Goal: Information Seeking & Learning: Check status

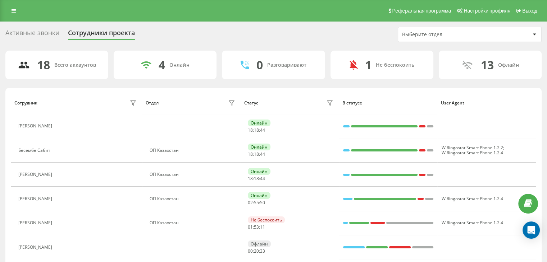
click at [11, 33] on div "Активные звонки" at bounding box center [32, 34] width 54 height 11
click at [14, 12] on icon at bounding box center [14, 10] width 4 height 5
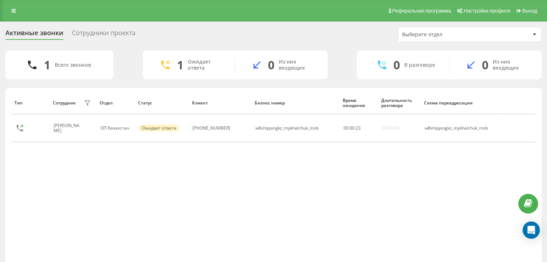
click at [13, 5] on div "Реферальная программа Настройки профиля Выход" at bounding box center [273, 11] width 547 height 22
click at [19, 13] on link at bounding box center [13, 11] width 13 height 10
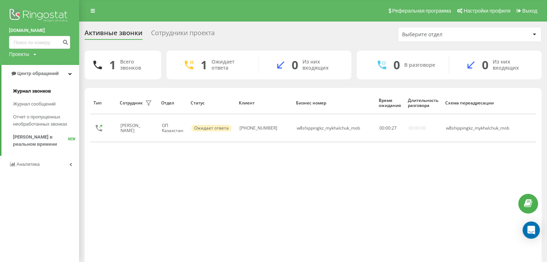
click at [33, 93] on span "Журнал звонков" at bounding box center [32, 91] width 38 height 7
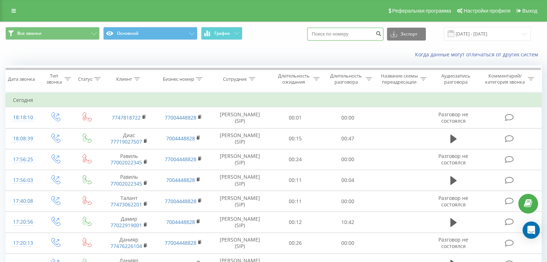
click at [336, 29] on input at bounding box center [345, 34] width 76 height 13
paste input "[PHONE_NUMBER]"
type input "[PHONE_NUMBER]"
click at [383, 37] on button "submit" at bounding box center [379, 34] width 10 height 13
